Goal: Information Seeking & Learning: Understand process/instructions

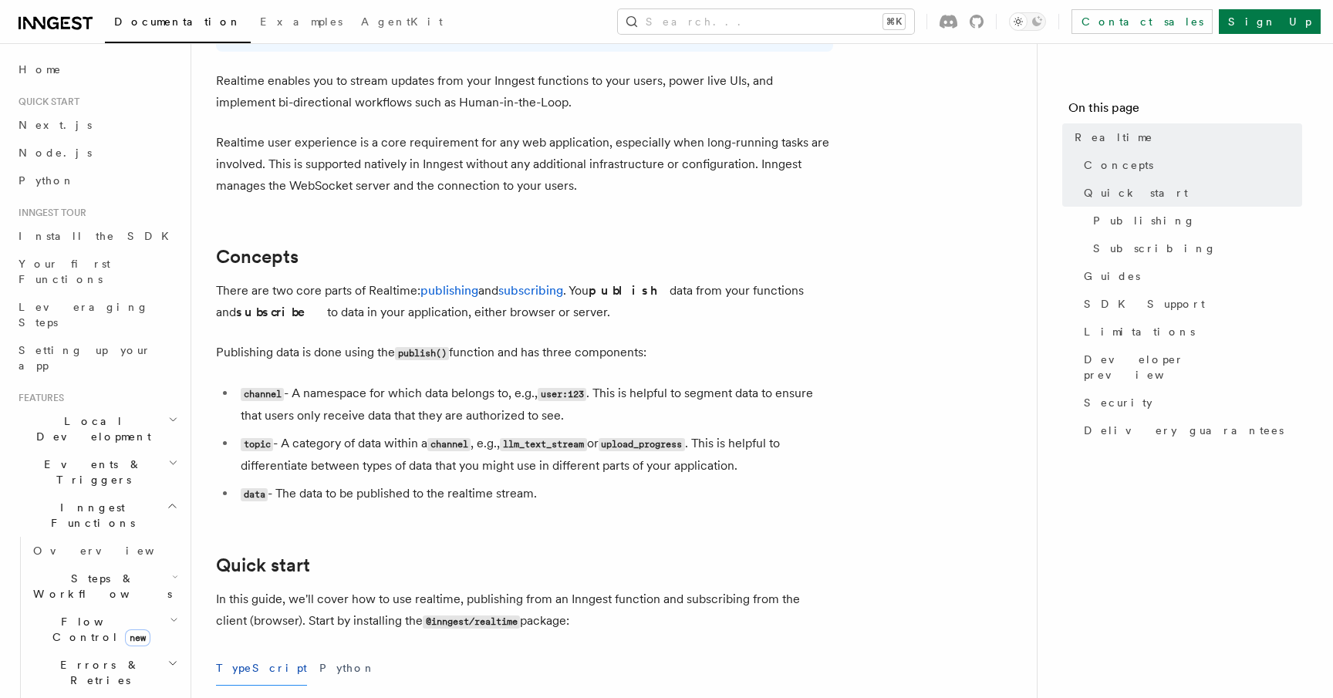
scroll to position [191, 0]
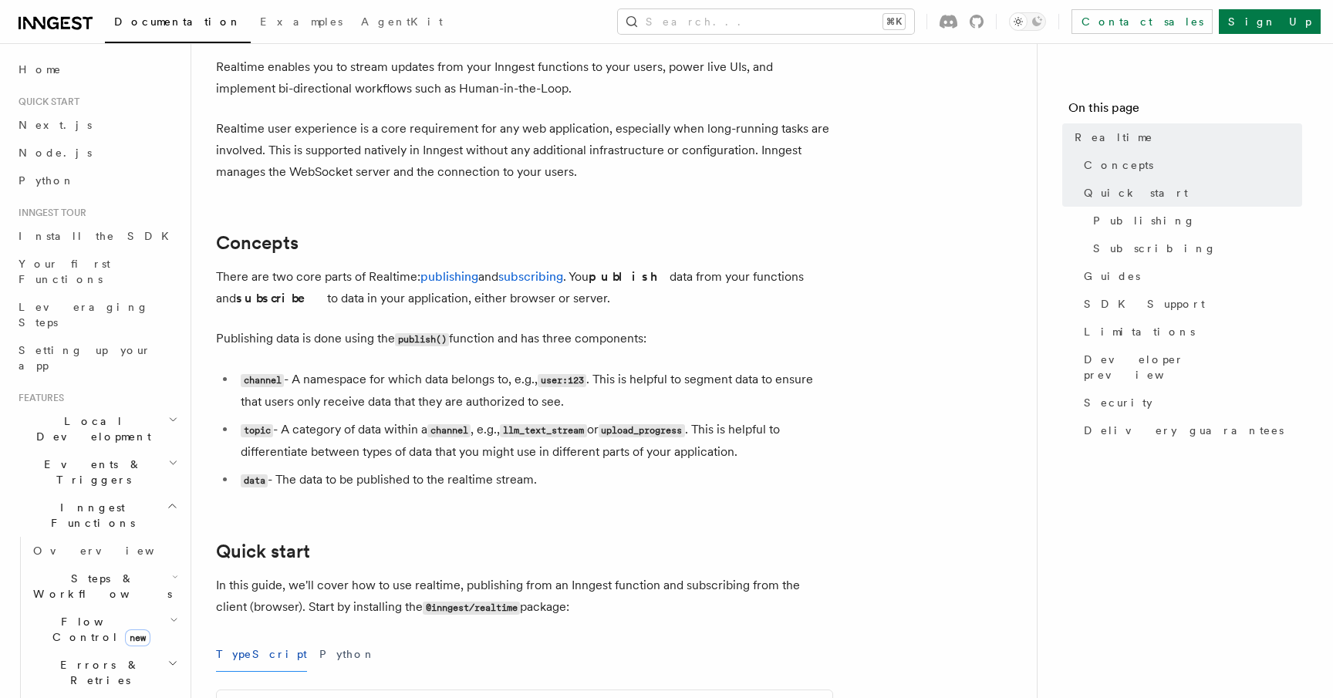
click at [258, 428] on code "topic" at bounding box center [257, 430] width 32 height 13
click at [261, 427] on code "topic" at bounding box center [257, 430] width 32 height 13
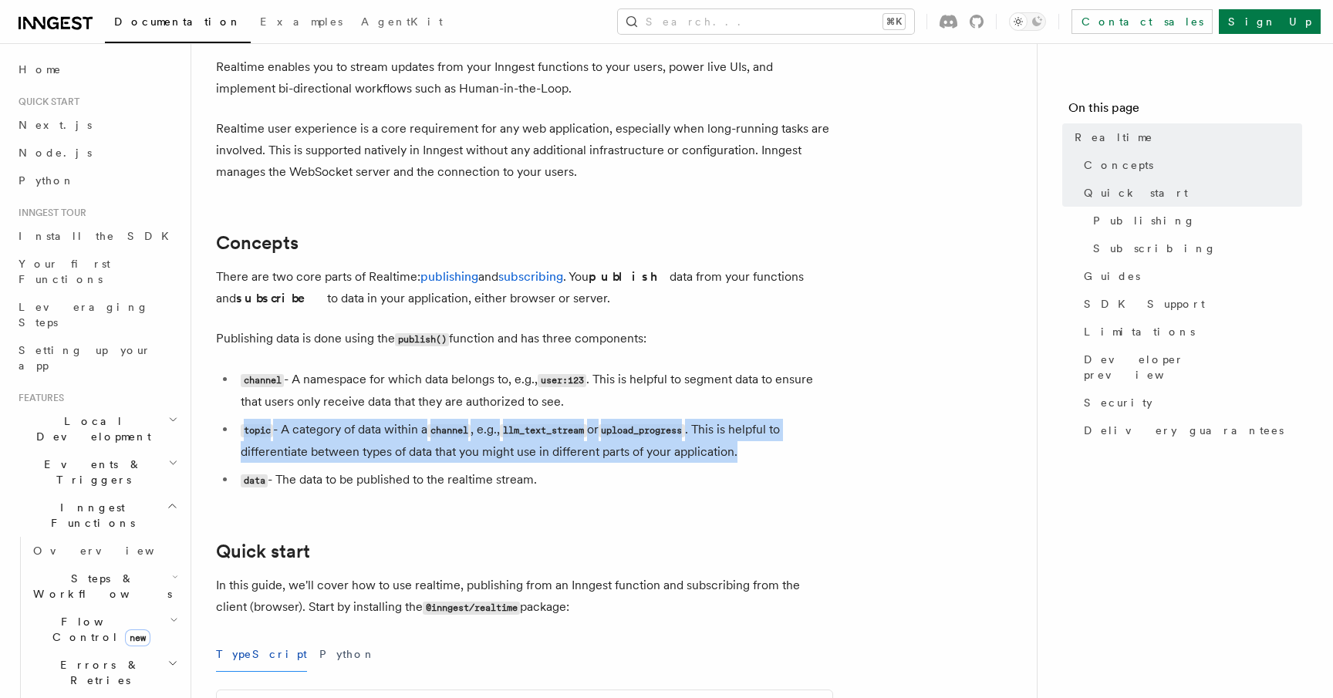
click at [261, 427] on code "topic" at bounding box center [257, 430] width 32 height 13
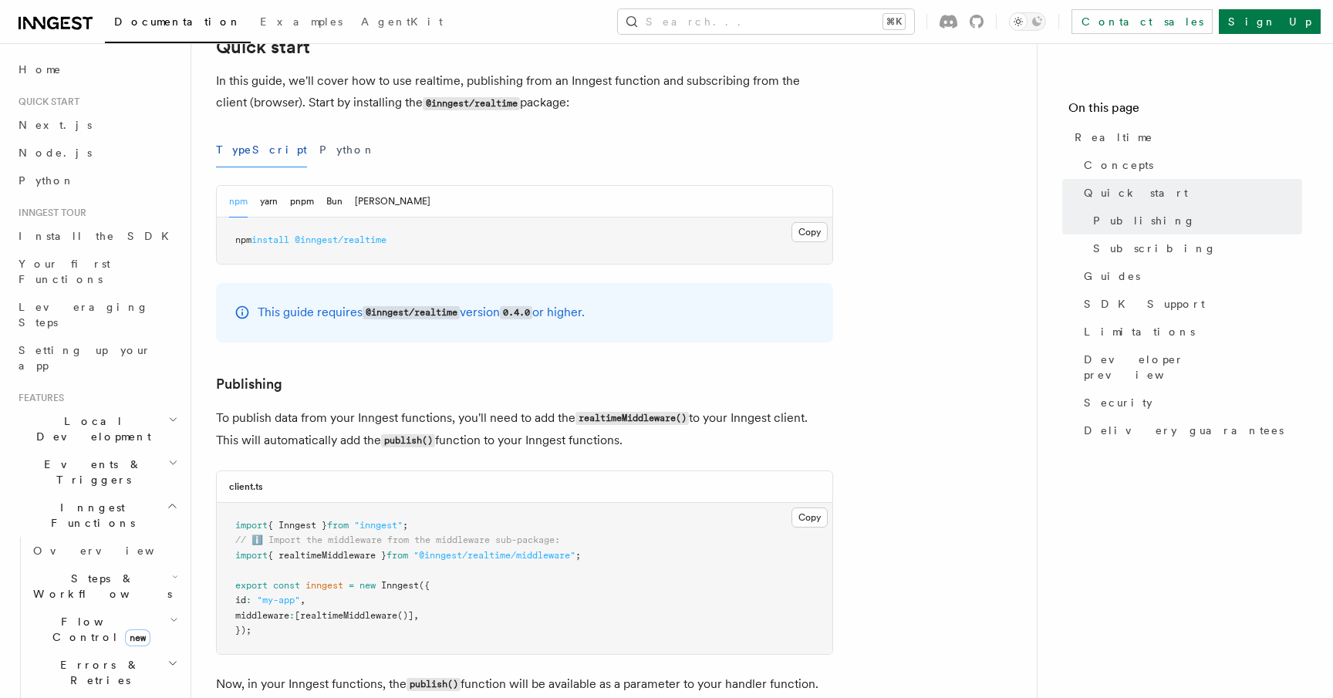
scroll to position [549, 0]
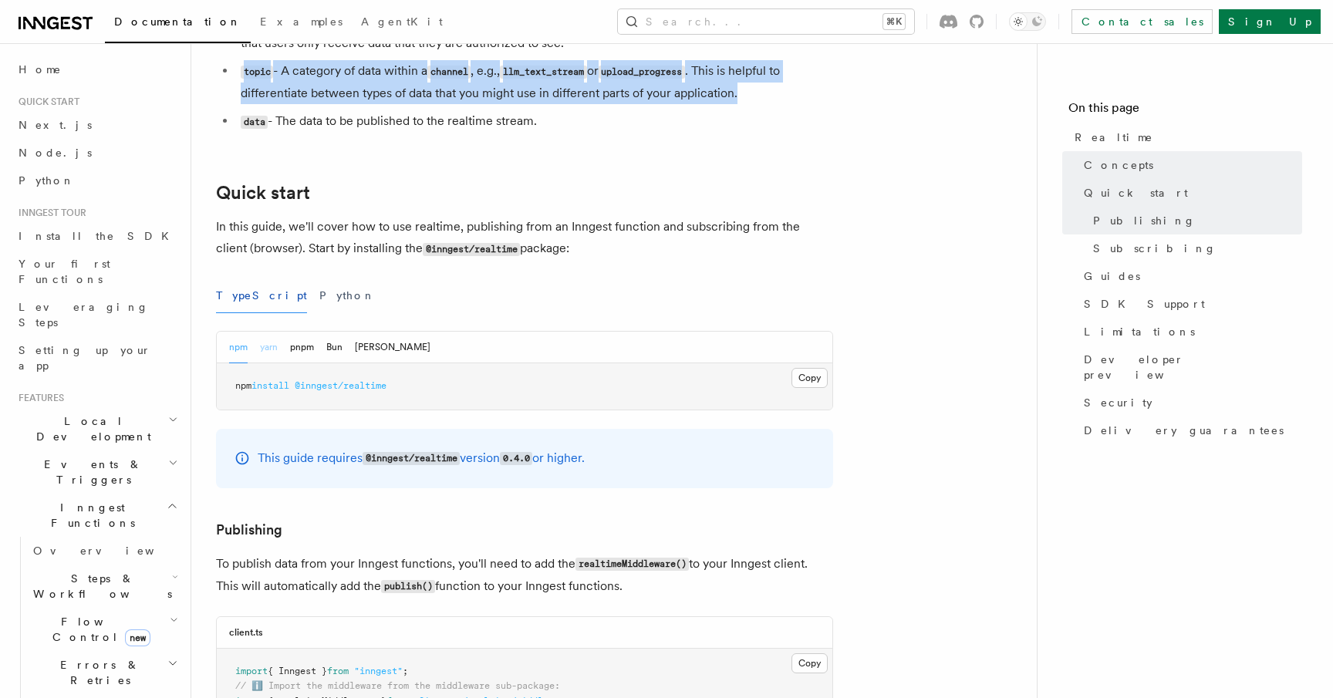
click at [269, 354] on button "yarn" at bounding box center [269, 348] width 18 height 32
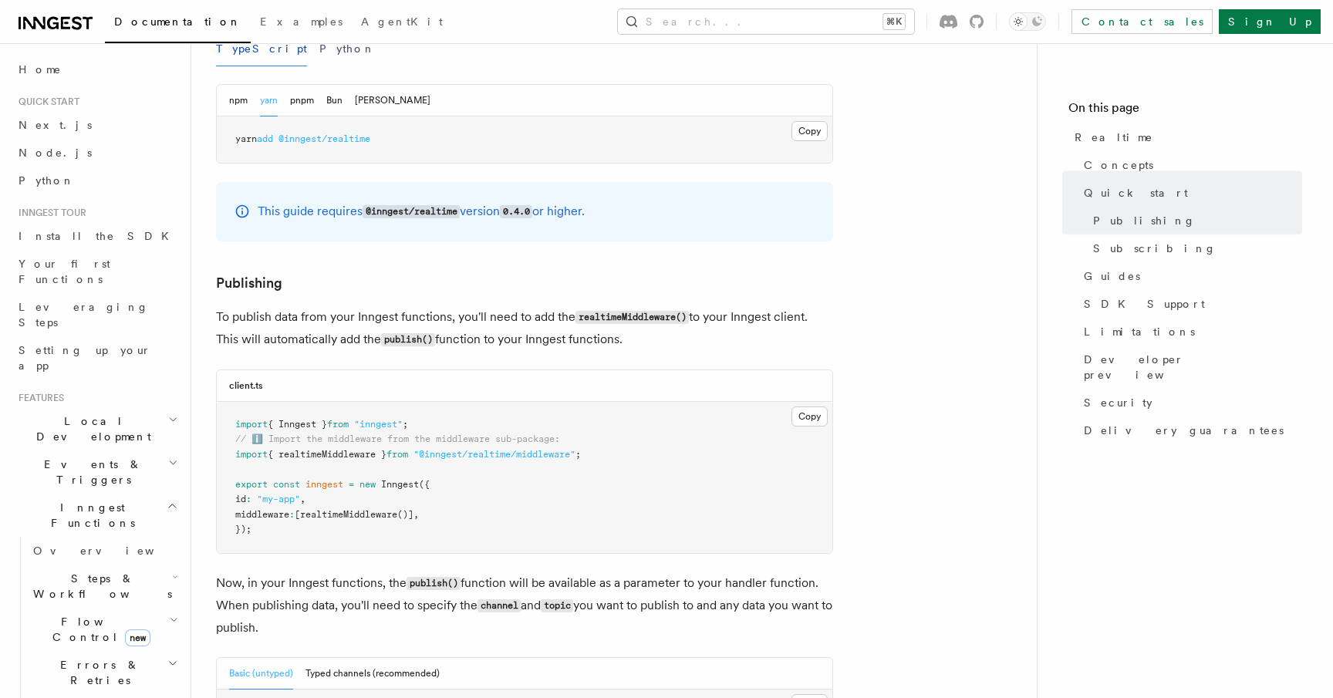
scroll to position [859, 0]
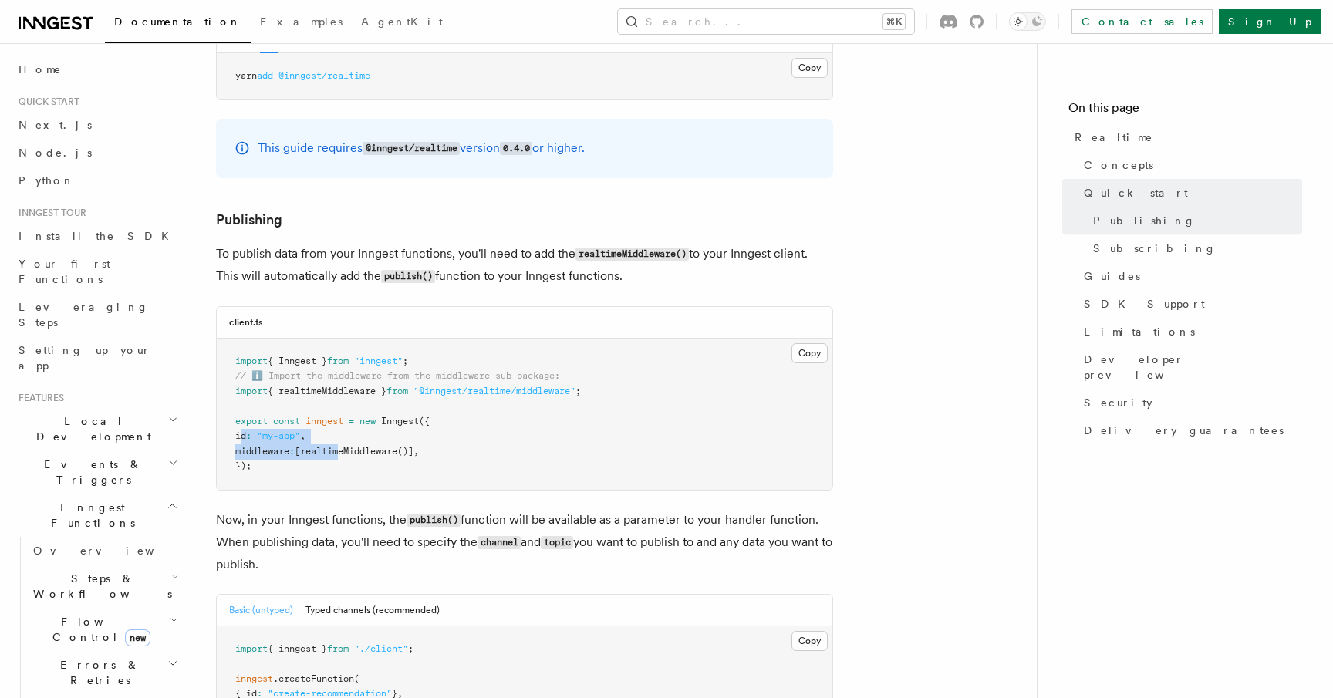
drag, startPoint x: 239, startPoint y: 433, endPoint x: 359, endPoint y: 439, distance: 120.5
click at [359, 439] on pre "import { Inngest } from "inngest" ; // ℹ️ Import the middleware from the middle…" at bounding box center [524, 414] width 615 height 151
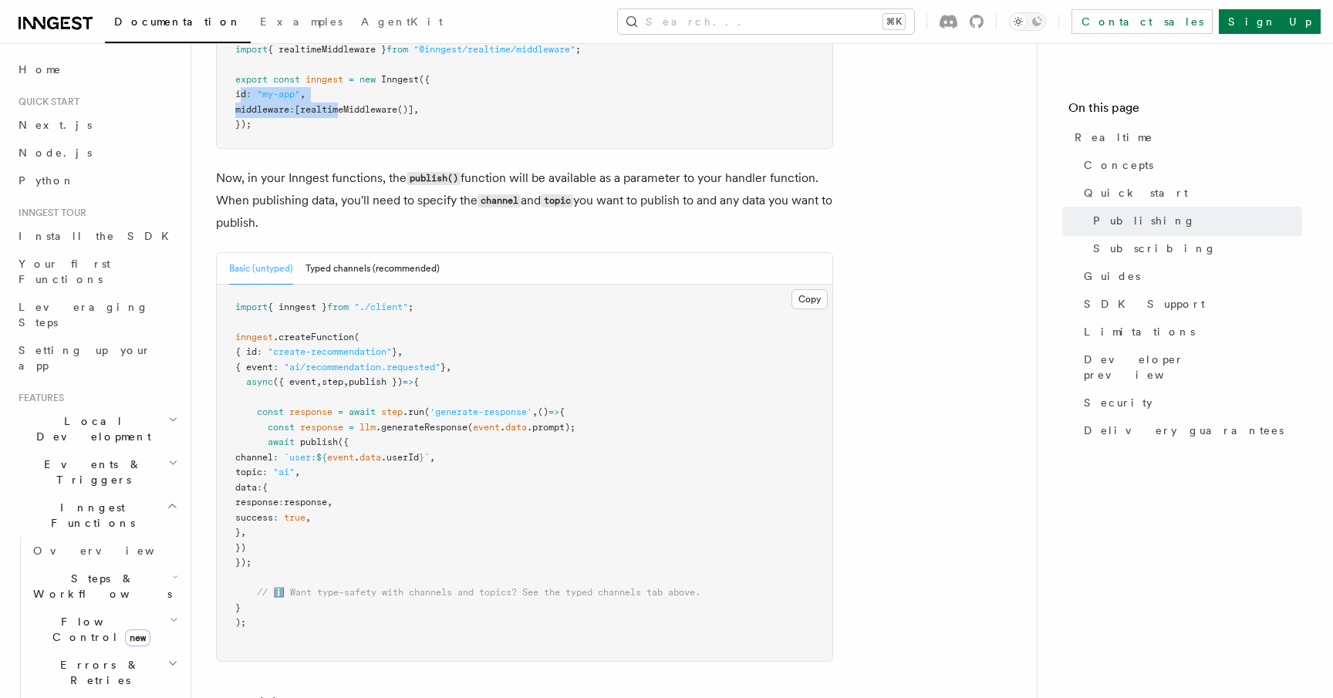
scroll to position [1202, 0]
drag, startPoint x: 253, startPoint y: 407, endPoint x: 383, endPoint y: 473, distance: 145.2
click at [389, 481] on pre "import { inngest } from "./client" ; inngest .createFunction ( { id : "create-r…" at bounding box center [524, 471] width 615 height 377
click at [284, 441] on pre "import { inngest } from "./client" ; inngest .createFunction ( { id : "create-r…" at bounding box center [524, 471] width 615 height 377
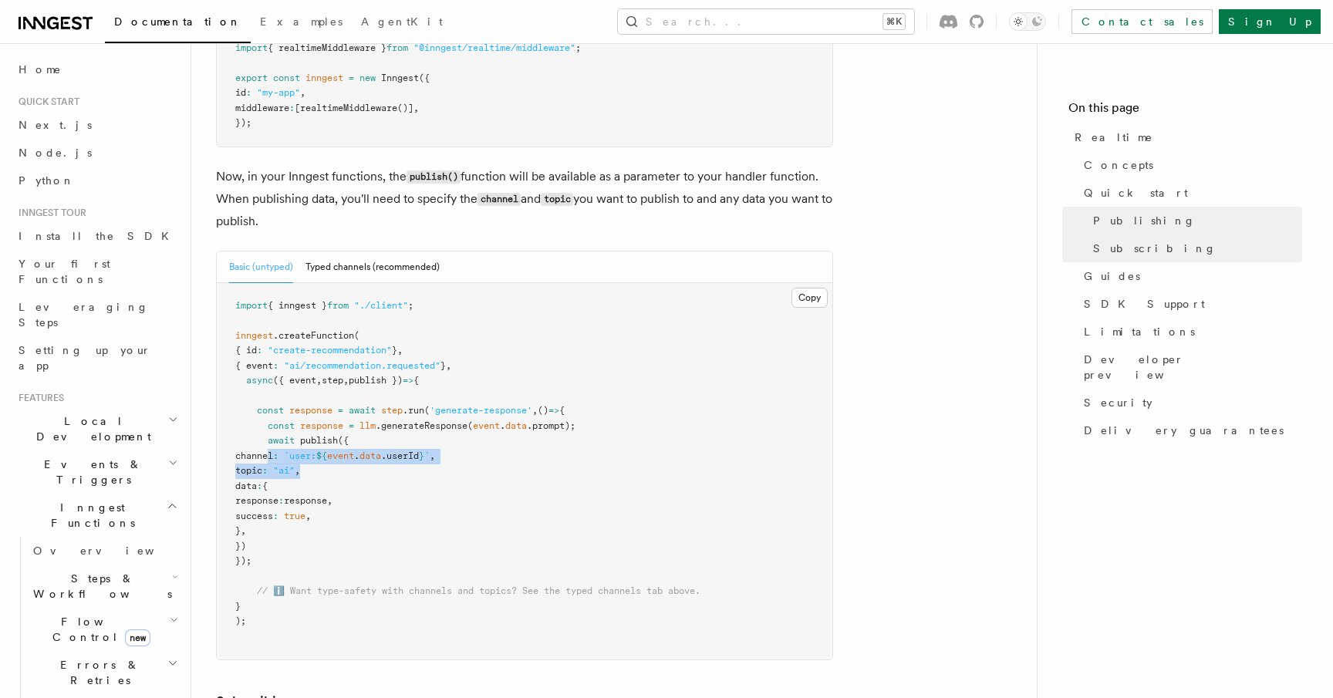
drag, startPoint x: 271, startPoint y: 447, endPoint x: 484, endPoint y: 467, distance: 213.7
click at [484, 467] on pre "import { inngest } from "./client" ; inngest .createFunction ( { id : "create-r…" at bounding box center [524, 471] width 615 height 377
click at [358, 461] on pre "import { inngest } from "./client" ; inngest .createFunction ( { id : "create-r…" at bounding box center [524, 471] width 615 height 377
drag, startPoint x: 349, startPoint y: 461, endPoint x: 278, endPoint y: 452, distance: 71.6
click at [278, 452] on pre "import { inngest } from "./client" ; inngest .createFunction ( { id : "create-r…" at bounding box center [524, 471] width 615 height 377
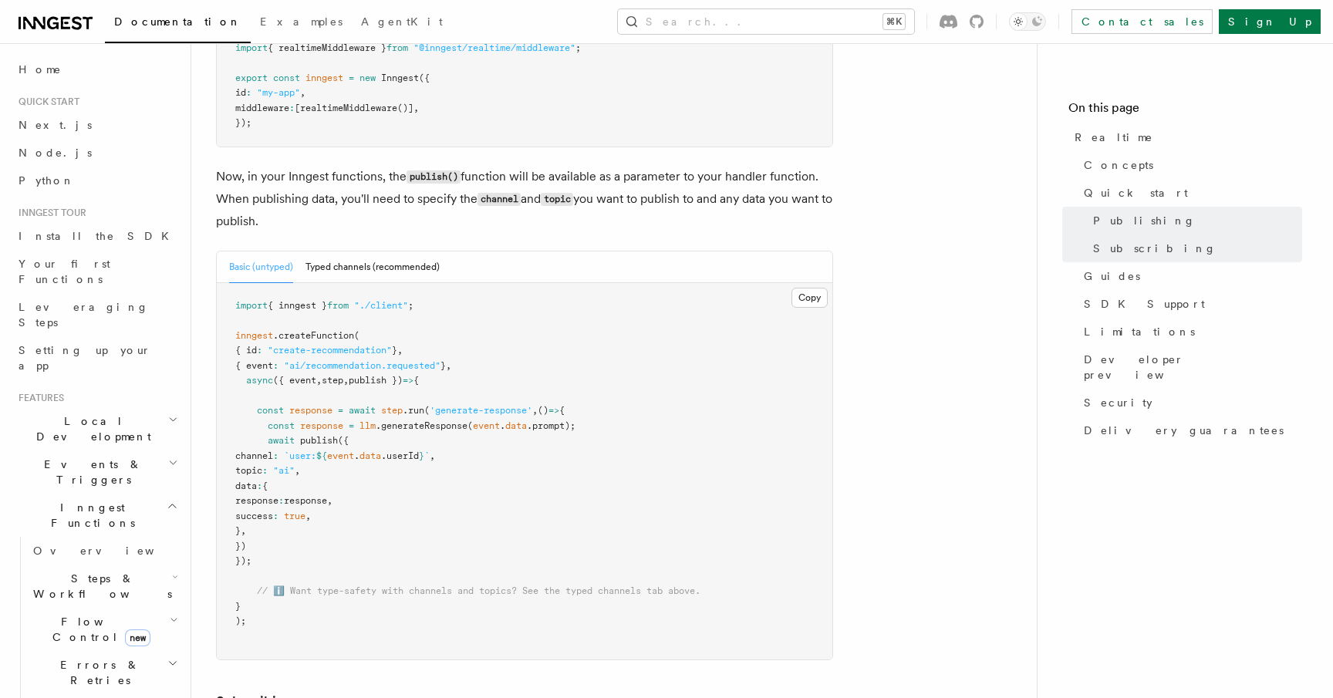
click at [273, 450] on span "channel" at bounding box center [254, 455] width 38 height 11
drag, startPoint x: 276, startPoint y: 449, endPoint x: 494, endPoint y: 454, distance: 217.6
click at [494, 454] on pre "import { inngest } from "./client" ; inngest .createFunction ( { id : "create-r…" at bounding box center [524, 471] width 615 height 377
click at [435, 450] on span "," at bounding box center [432, 455] width 5 height 11
drag, startPoint x: 497, startPoint y: 446, endPoint x: 280, endPoint y: 448, distance: 216.7
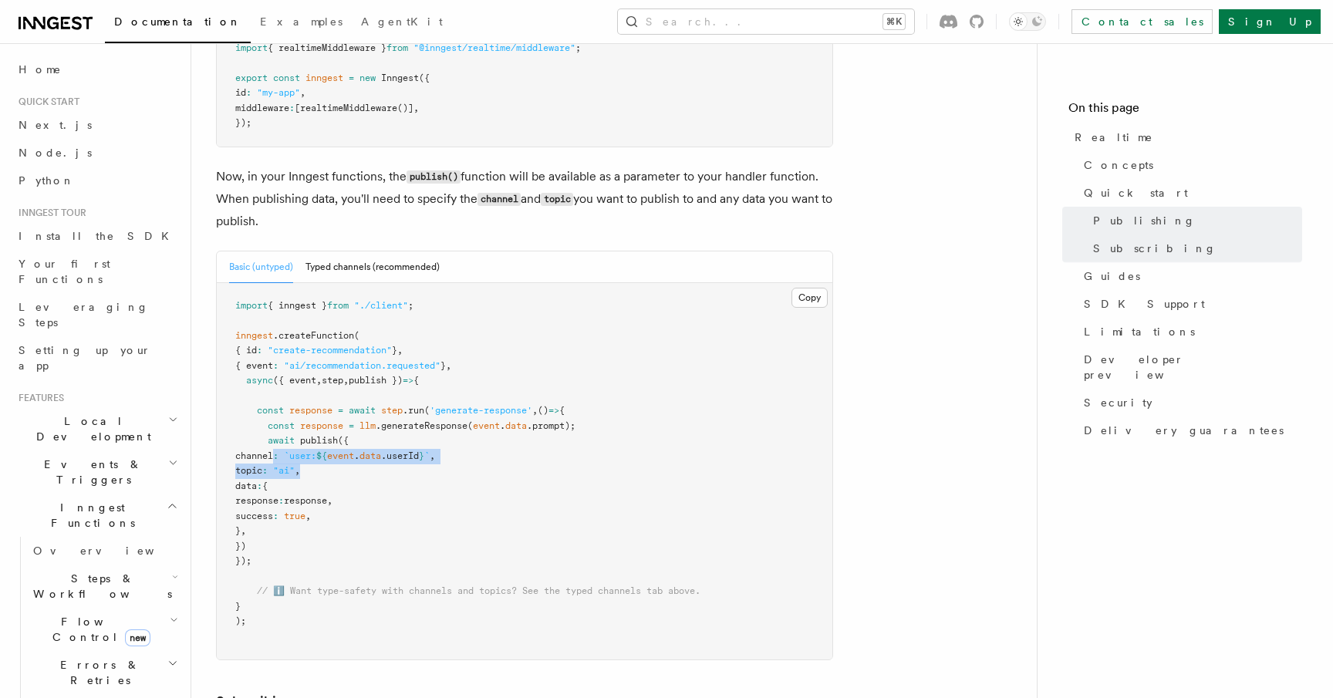
click at [280, 448] on pre "import { inngest } from "./client" ; inngest .createFunction ( { id : "create-r…" at bounding box center [524, 471] width 615 height 377
click at [273, 451] on span "channel" at bounding box center [254, 455] width 38 height 11
drag, startPoint x: 275, startPoint y: 461, endPoint x: 368, endPoint y: 460, distance: 93.3
click at [368, 460] on pre "import { inngest } from "./client" ; inngest .createFunction ( { id : "create-r…" at bounding box center [524, 471] width 615 height 377
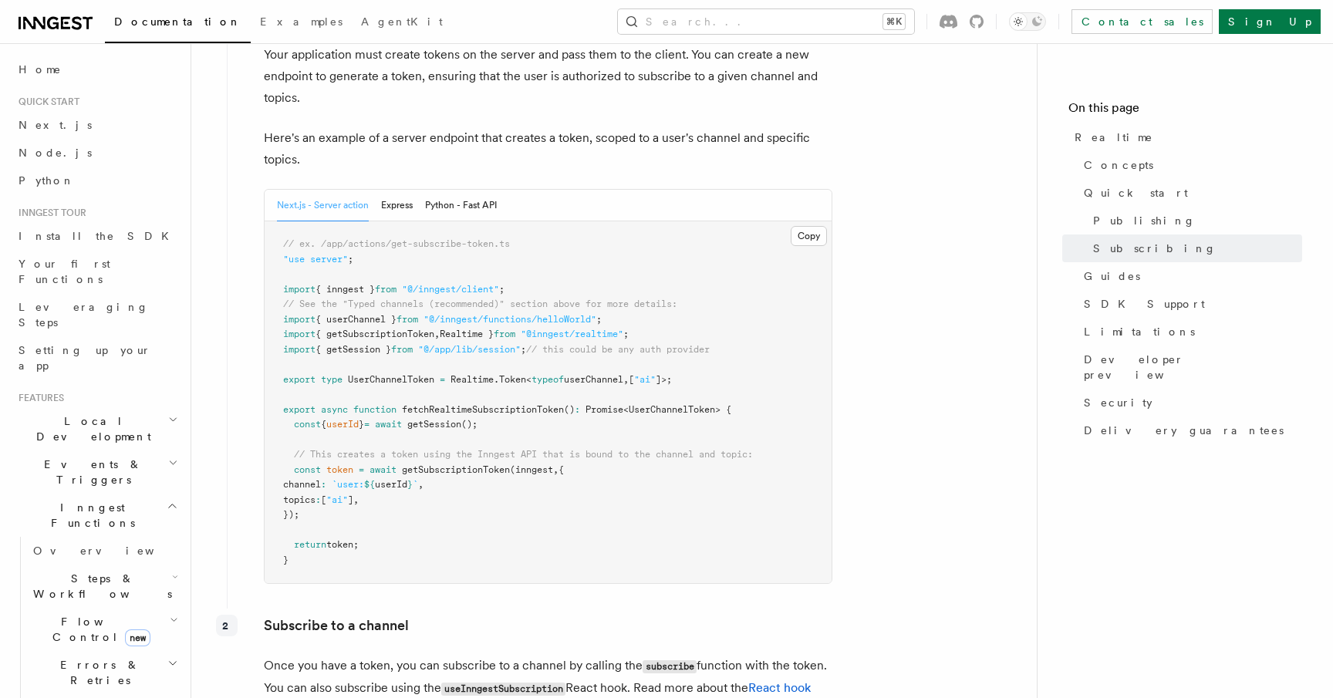
scroll to position [2114, 0]
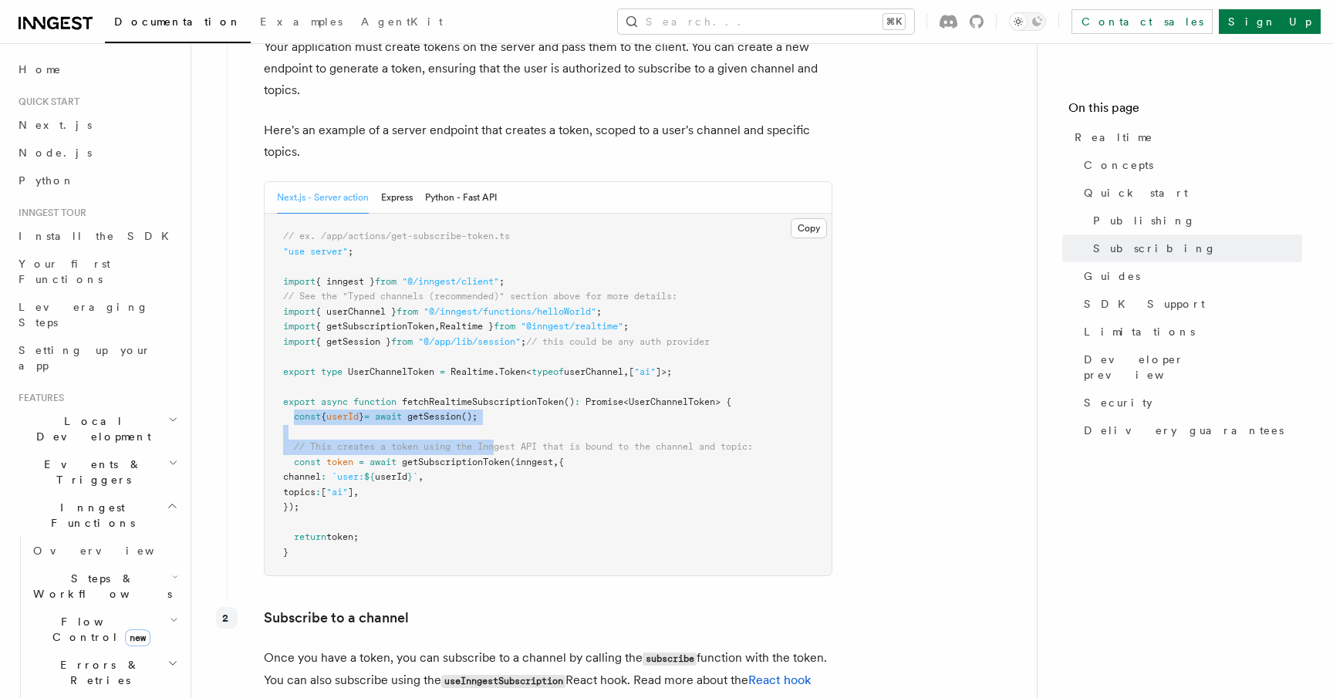
drag, startPoint x: 298, startPoint y: 404, endPoint x: 499, endPoint y: 420, distance: 201.1
click at [502, 421] on pre "// ex. /app/actions/get-subscribe-token.ts "use server" ; import { inngest } fr…" at bounding box center [548, 395] width 567 height 362
click at [353, 487] on span "]" at bounding box center [350, 492] width 5 height 11
drag, startPoint x: 292, startPoint y: 446, endPoint x: 354, endPoint y: 487, distance: 75.1
click at [354, 487] on pre "// ex. /app/actions/get-subscribe-token.ts "use server" ; import { inngest } fr…" at bounding box center [548, 395] width 567 height 362
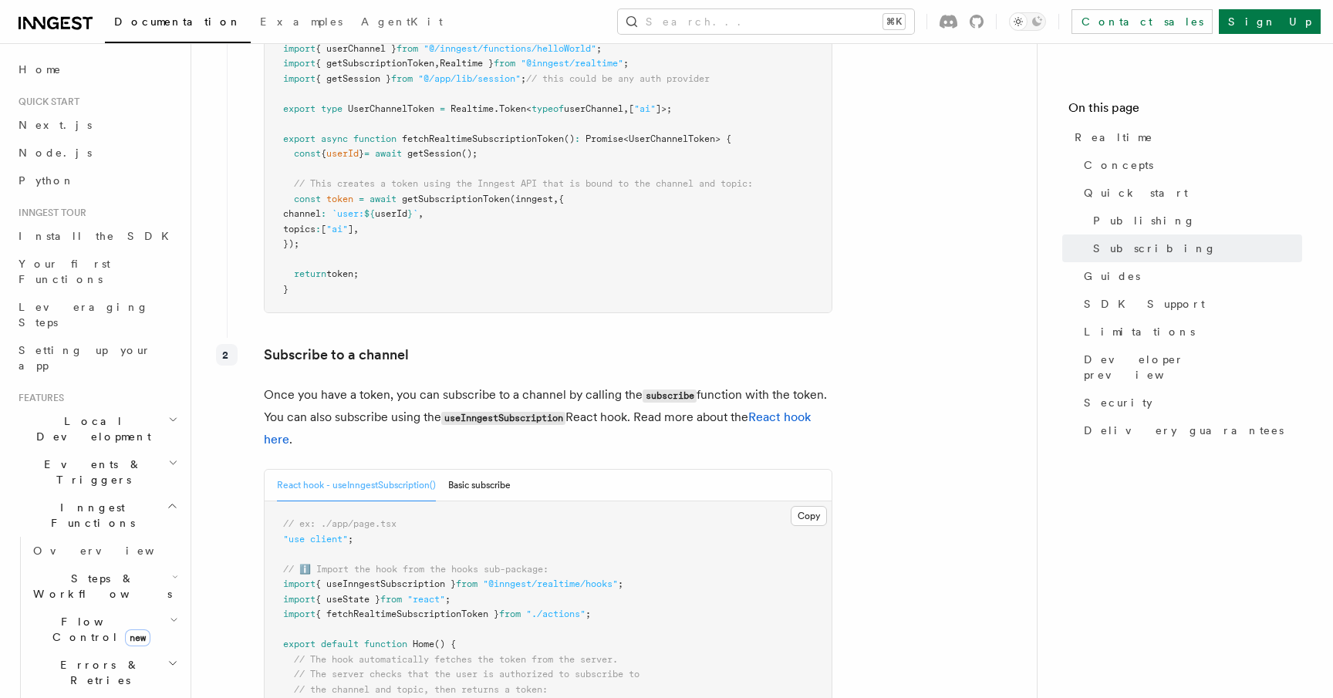
scroll to position [2383, 0]
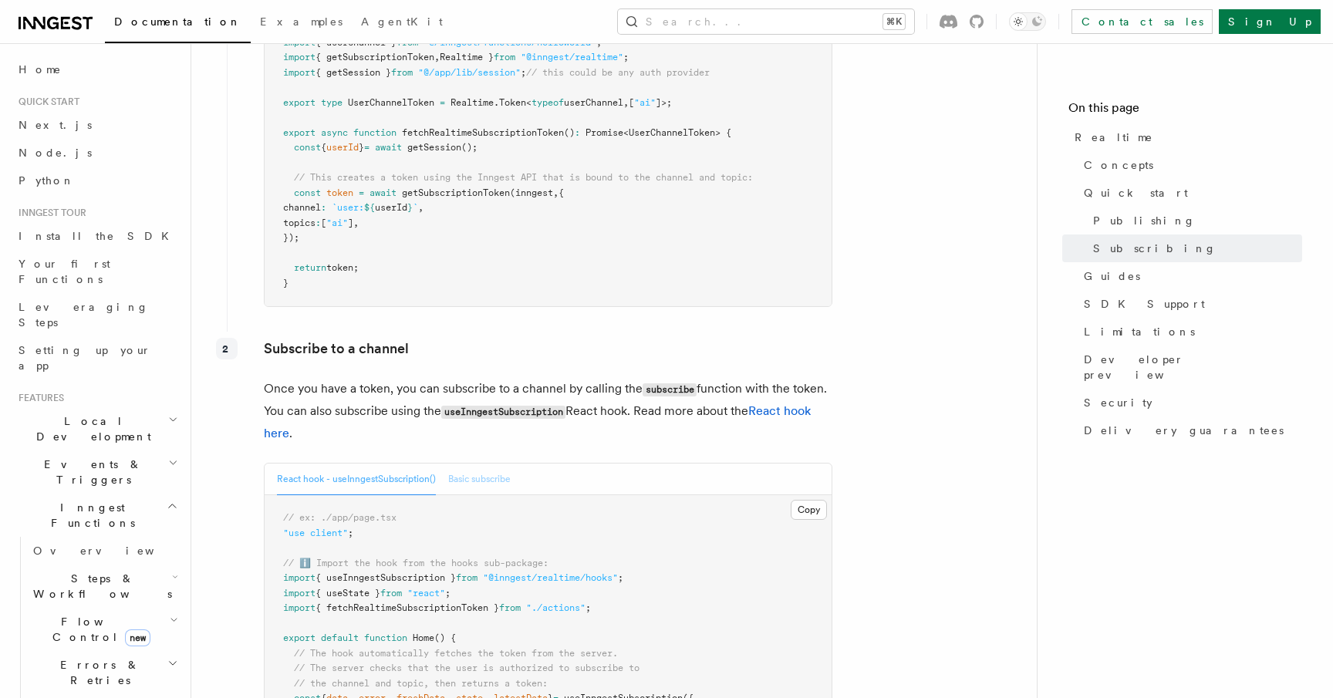
click at [458, 464] on button "Basic subscribe" at bounding box center [479, 480] width 62 height 32
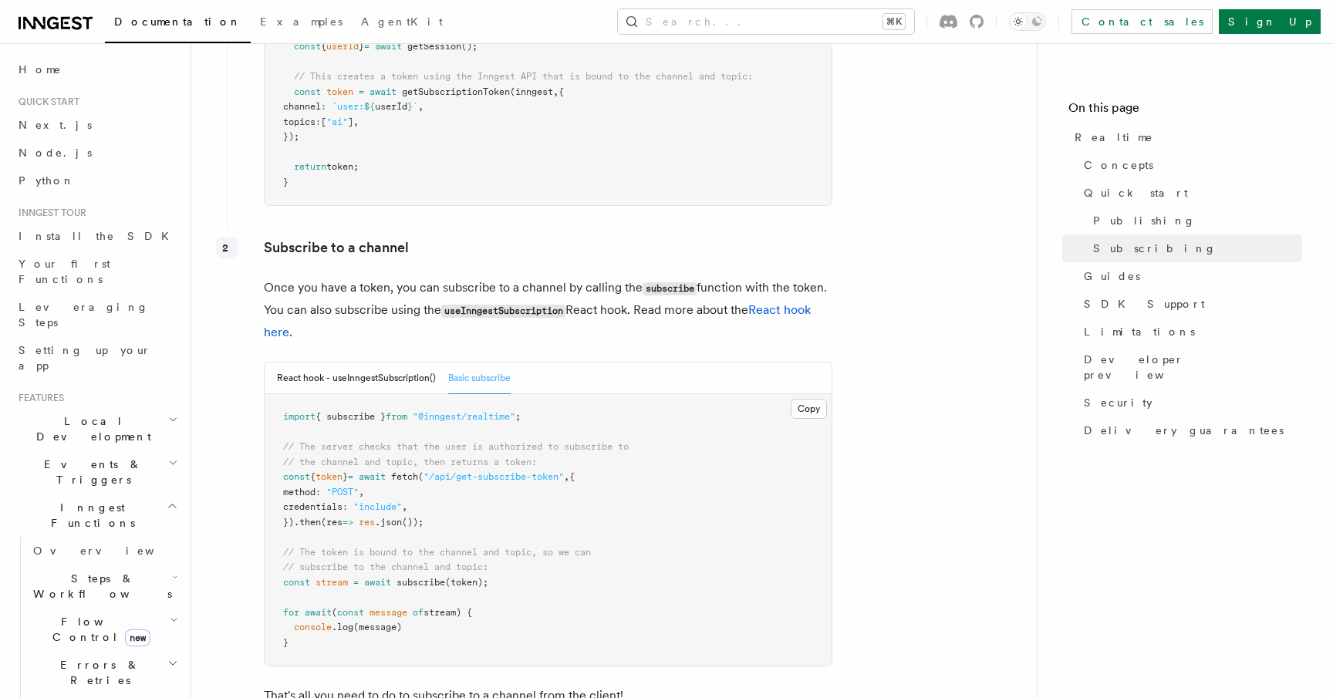
scroll to position [2516, 0]
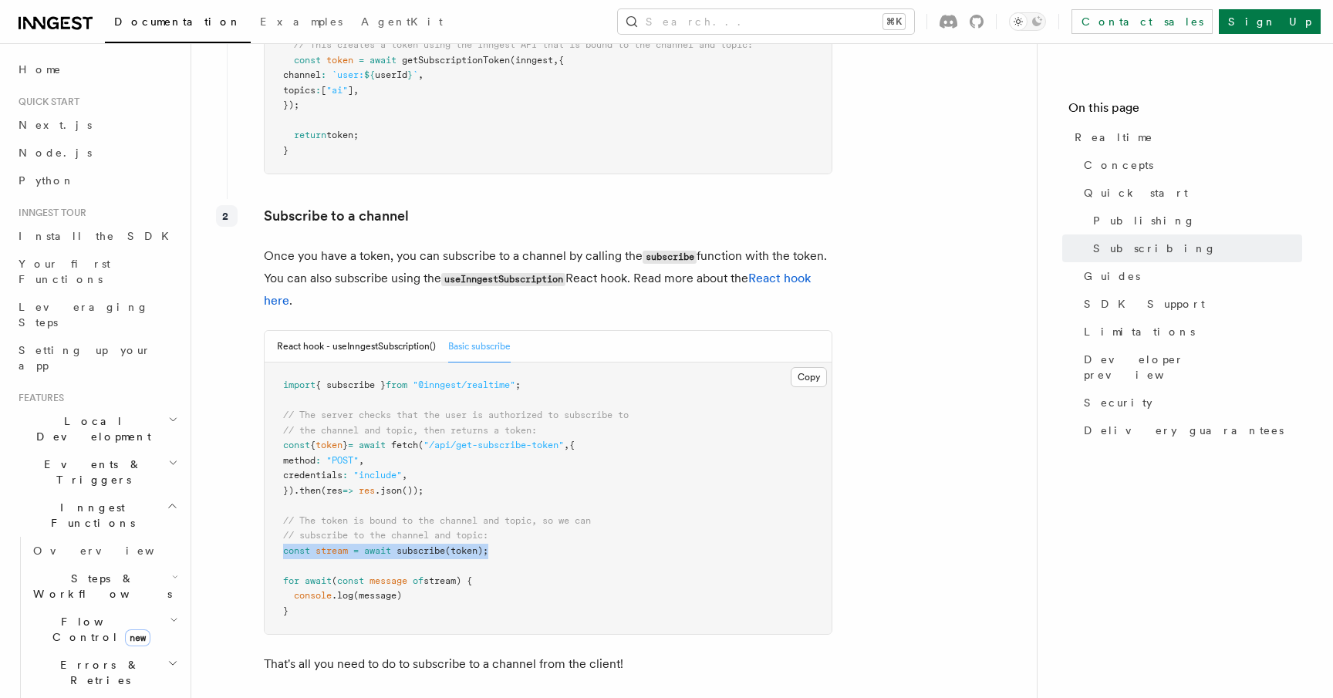
drag, startPoint x: 272, startPoint y: 526, endPoint x: 520, endPoint y: 521, distance: 247.6
click at [520, 521] on pre "import { subscribe } from "@inngest/realtime" ; // The server checks that the u…" at bounding box center [548, 498] width 567 height 271
click at [288, 545] on span "const" at bounding box center [296, 550] width 27 height 11
drag, startPoint x: 282, startPoint y: 530, endPoint x: 501, endPoint y: 524, distance: 218.4
click at [501, 524] on pre "import { subscribe } from "@inngest/realtime" ; // The server checks that the u…" at bounding box center [548, 498] width 567 height 271
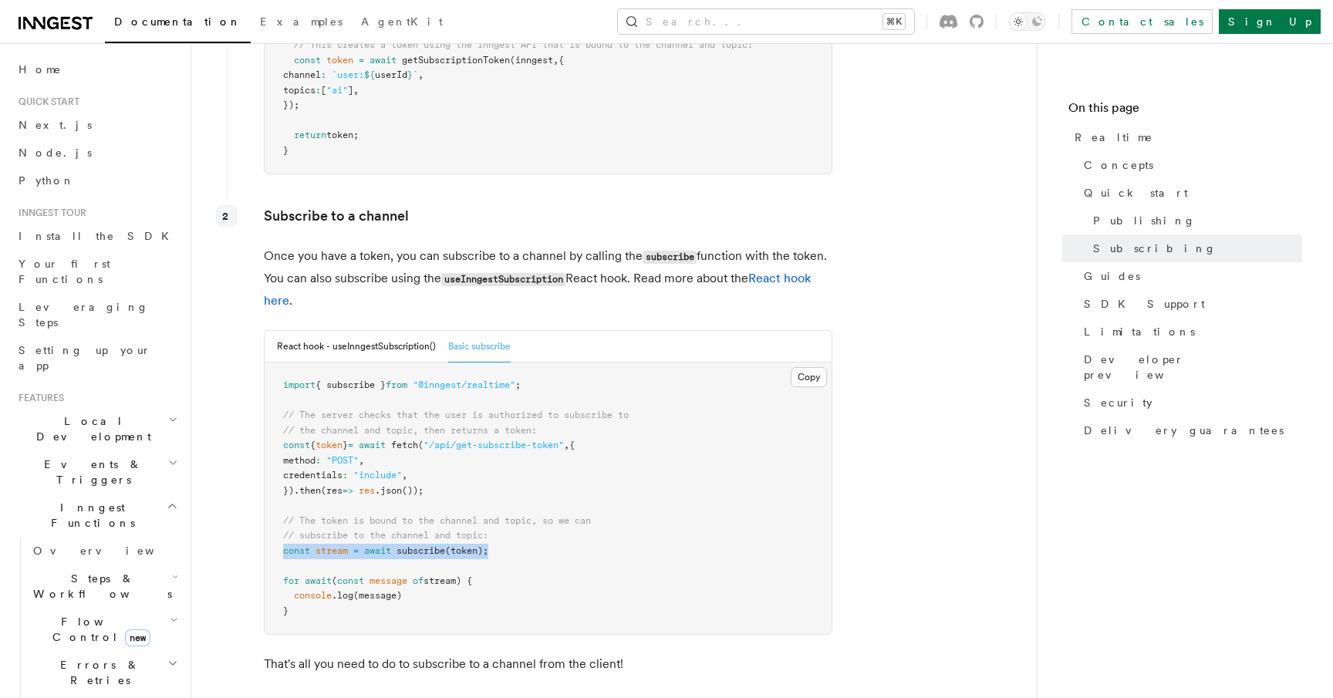
click at [372, 545] on span "await" at bounding box center [377, 550] width 27 height 11
drag, startPoint x: 279, startPoint y: 528, endPoint x: 521, endPoint y: 529, distance: 242.2
click at [521, 529] on pre "import { subscribe } from "@inngest/realtime" ; // The server checks that the u…" at bounding box center [548, 498] width 567 height 271
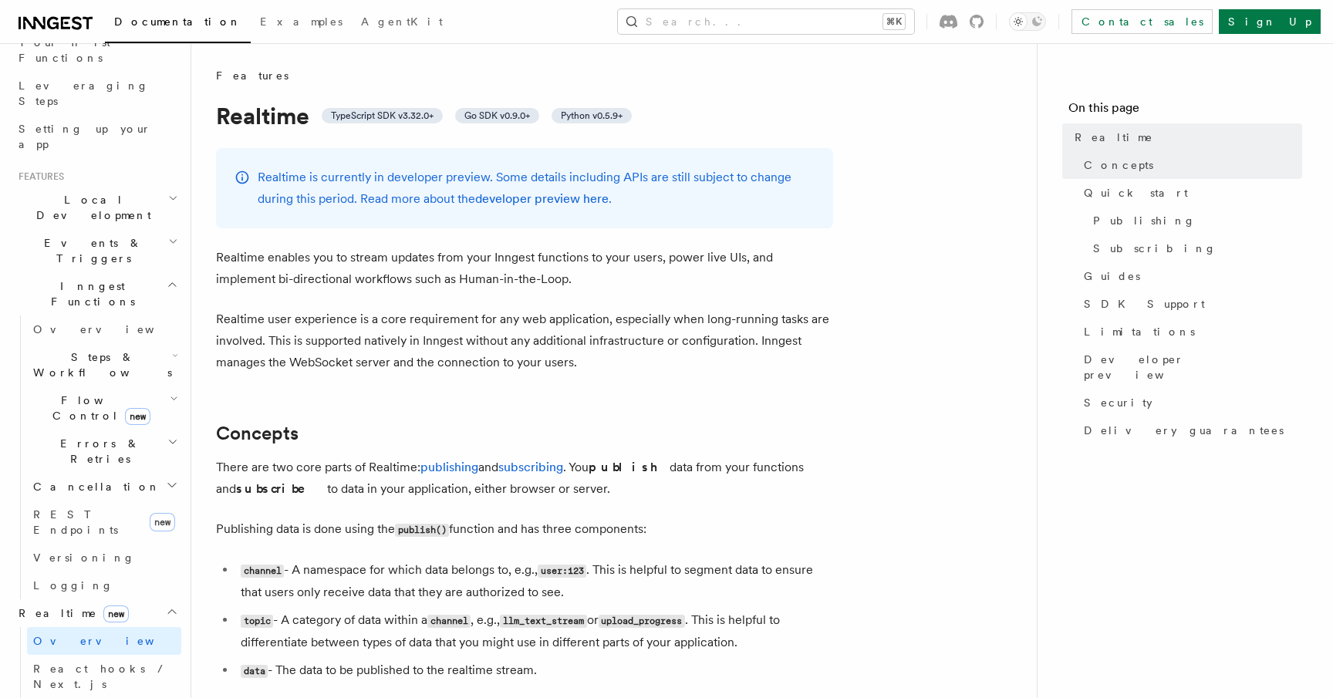
scroll to position [238, 0]
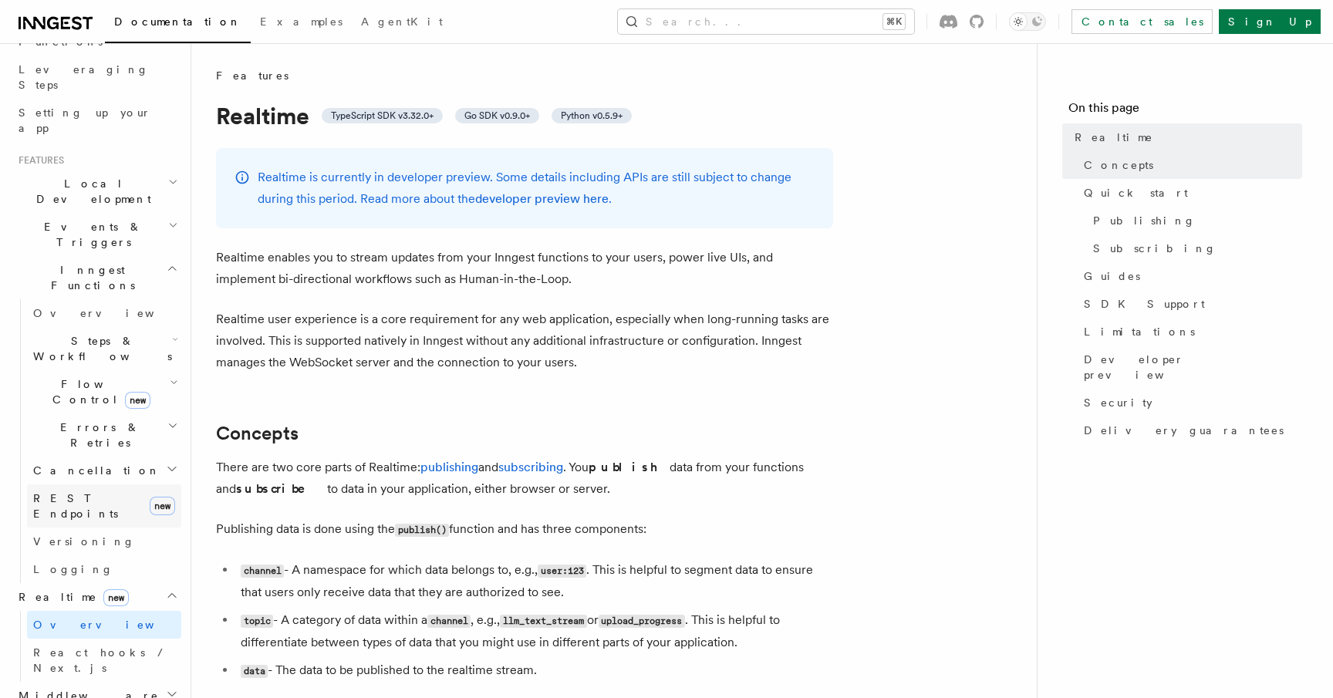
click at [121, 484] on link "REST Endpoints new" at bounding box center [104, 505] width 154 height 43
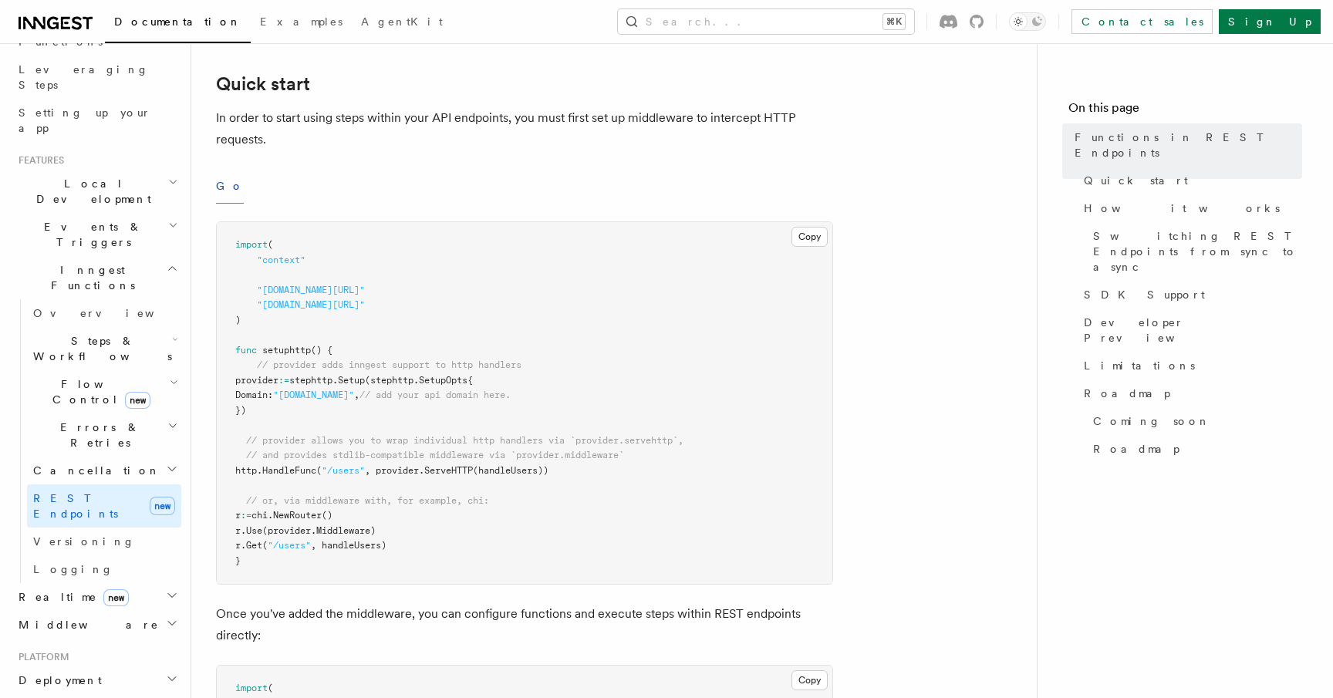
scroll to position [504, 0]
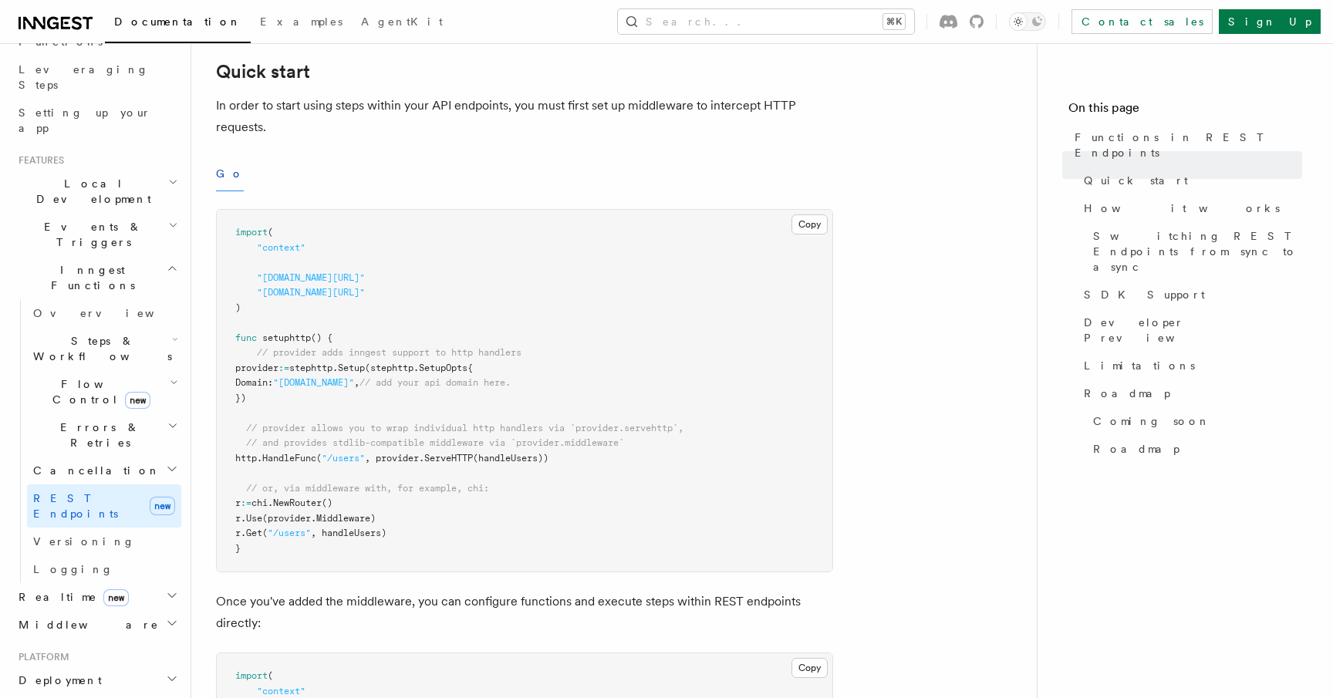
click at [46, 333] on span "Steps & Workflows" at bounding box center [99, 348] width 145 height 31
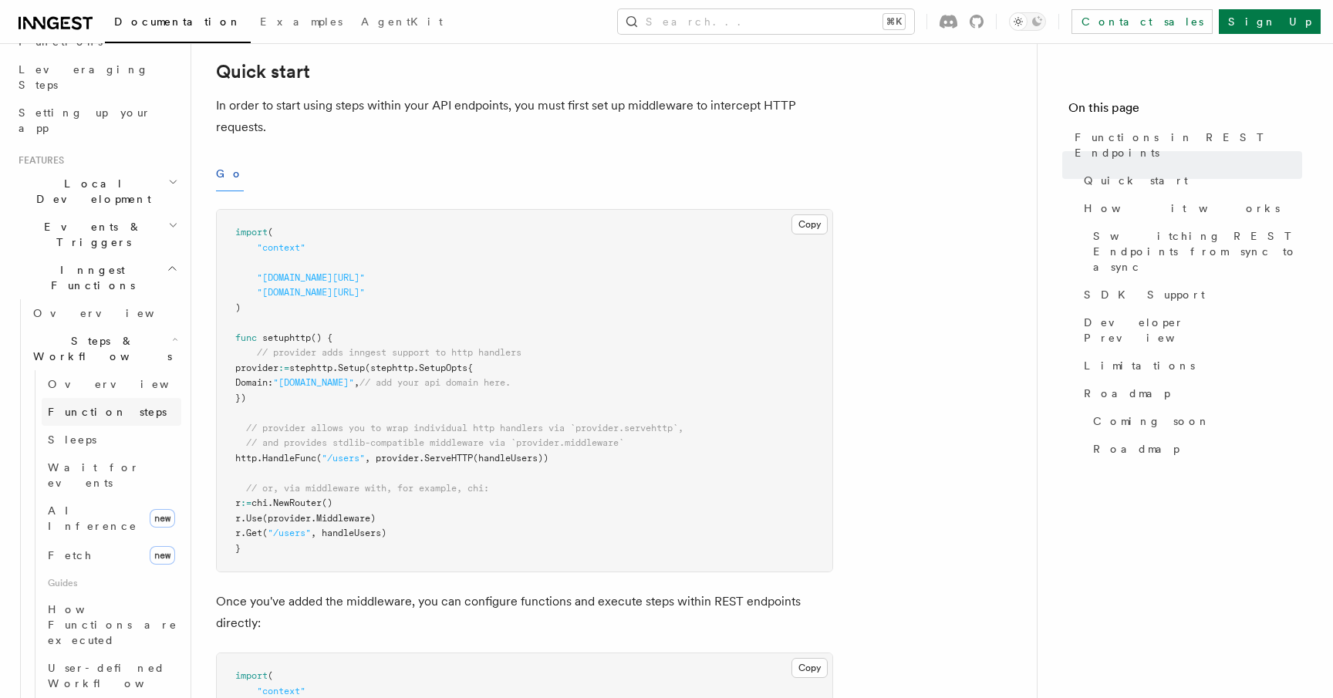
click at [58, 404] on span "Function steps" at bounding box center [107, 411] width 119 height 15
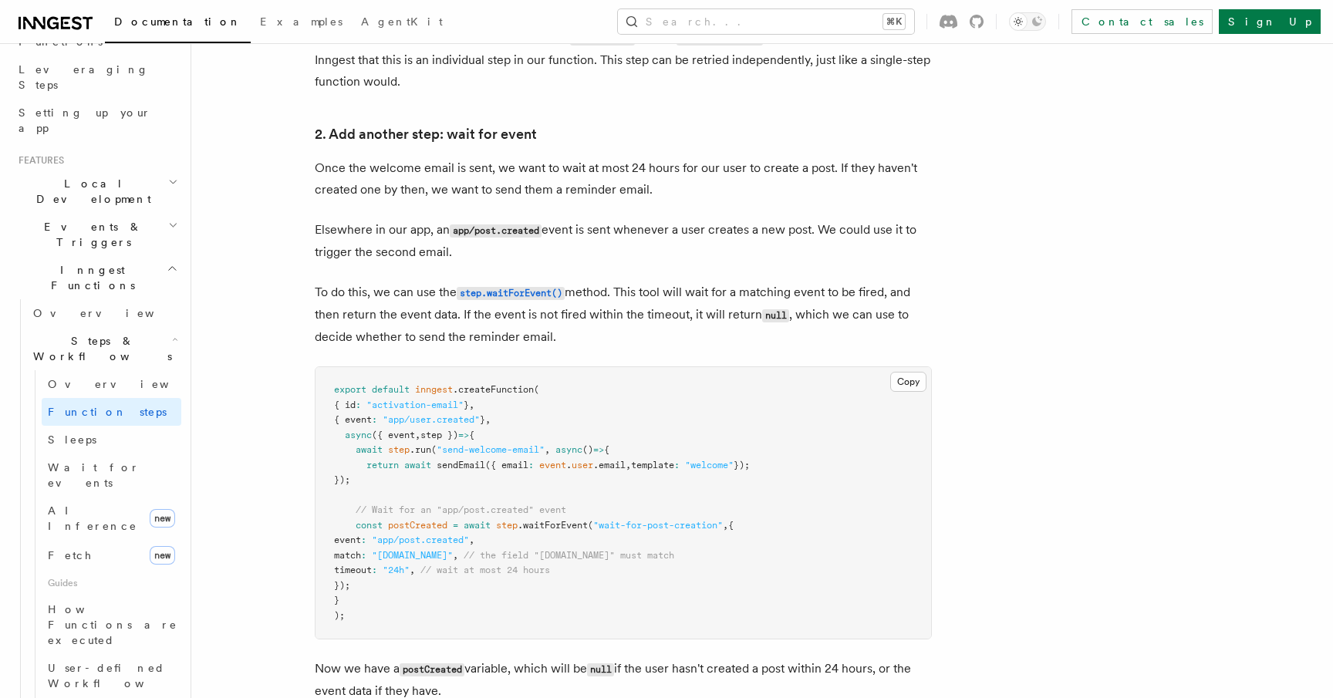
scroll to position [1371, 0]
